Goal: Obtain resource: Obtain resource

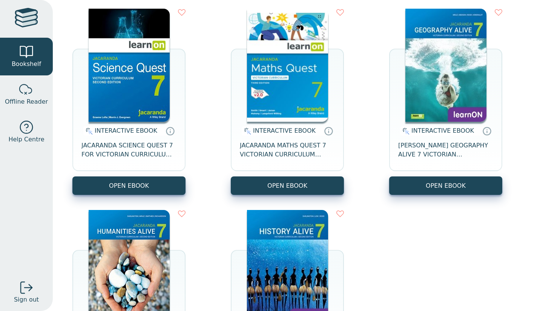
scroll to position [95, 0]
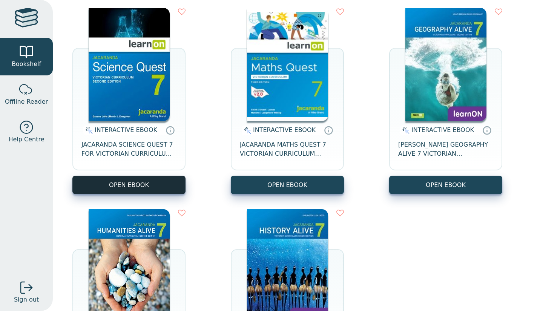
click at [139, 183] on button "OPEN EBOOK" at bounding box center [128, 185] width 113 height 18
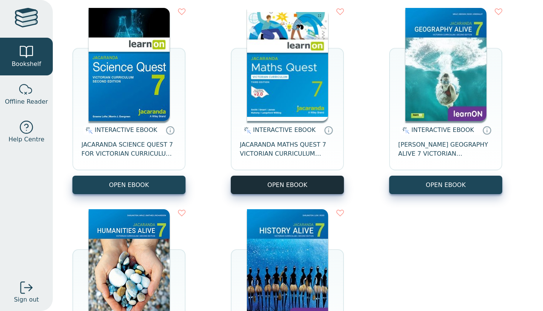
click at [297, 176] on button "OPEN EBOOK" at bounding box center [287, 185] width 113 height 18
